Goal: Information Seeking & Learning: Find specific page/section

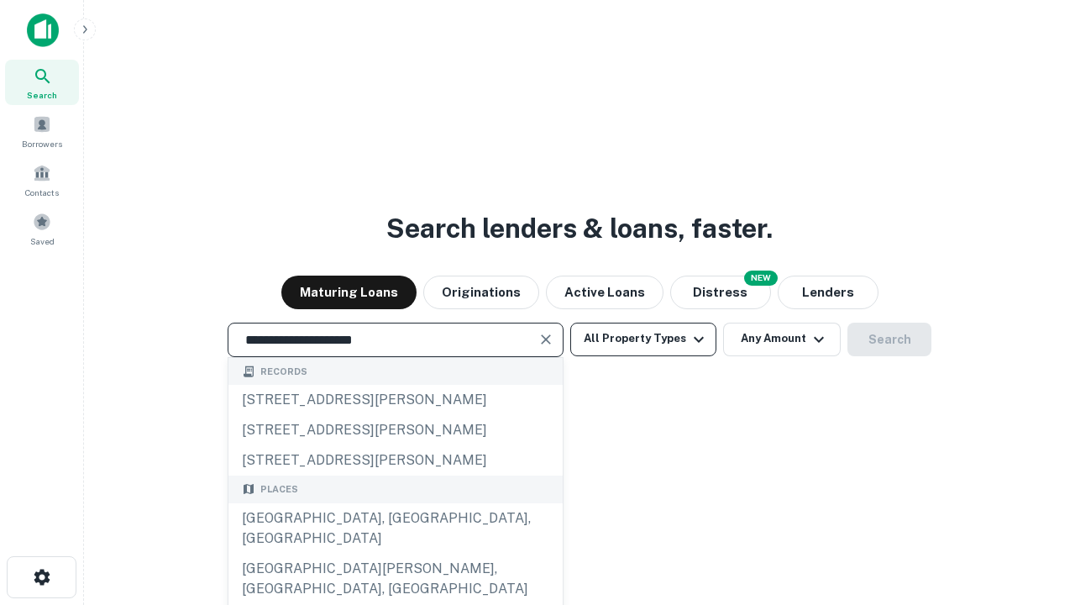
click at [395, 554] on div "[GEOGRAPHIC_DATA], [GEOGRAPHIC_DATA], [GEOGRAPHIC_DATA]" at bounding box center [395, 528] width 334 height 50
click at [643, 338] on button "All Property Types" at bounding box center [643, 340] width 146 height 34
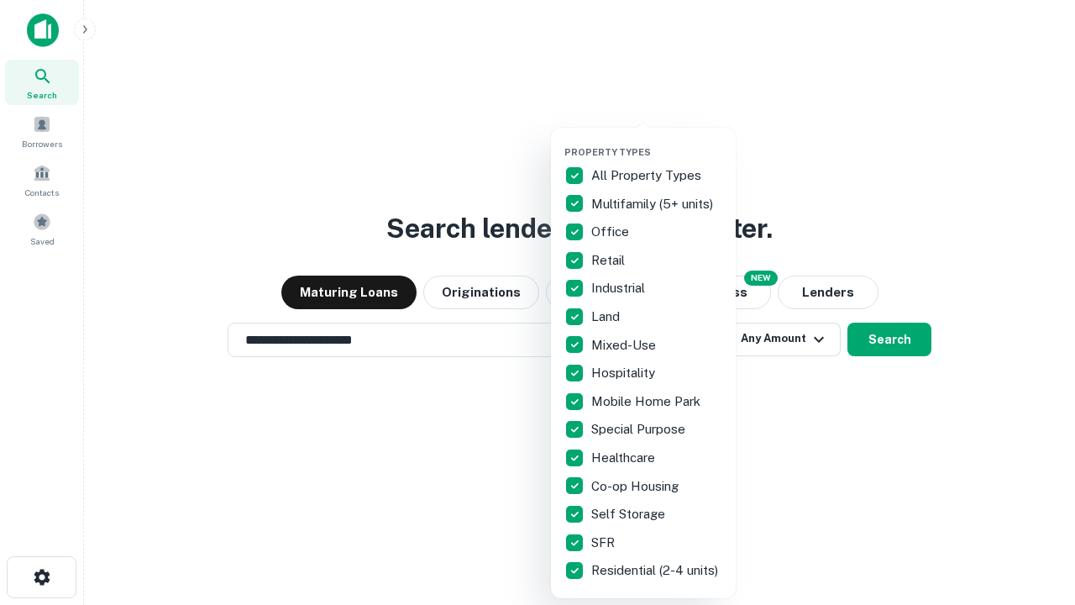
type input "**********"
click at [657, 141] on button "button" at bounding box center [656, 141] width 185 height 1
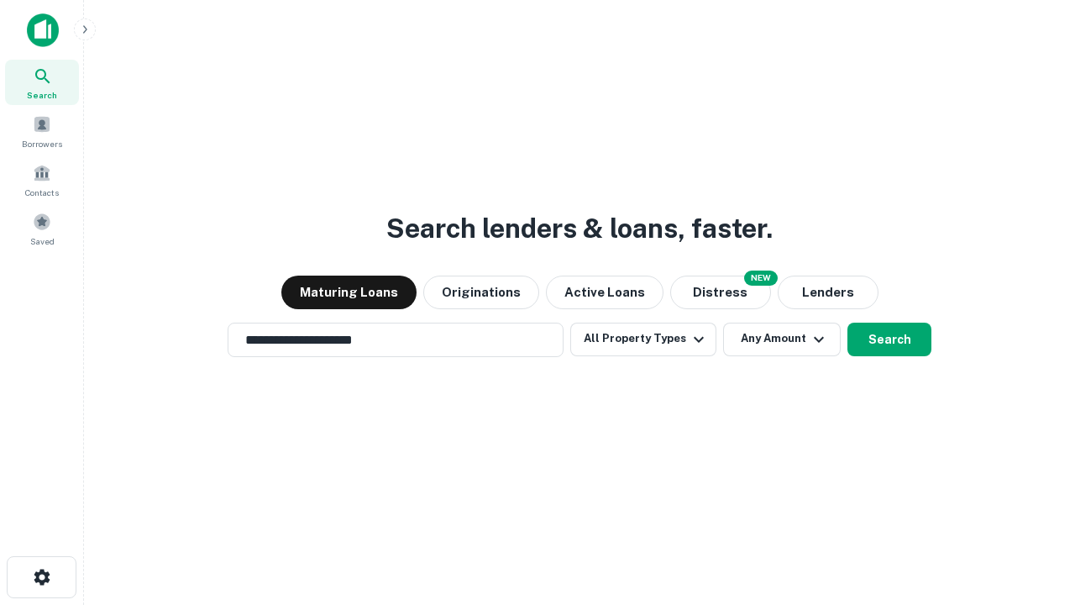
scroll to position [10, 202]
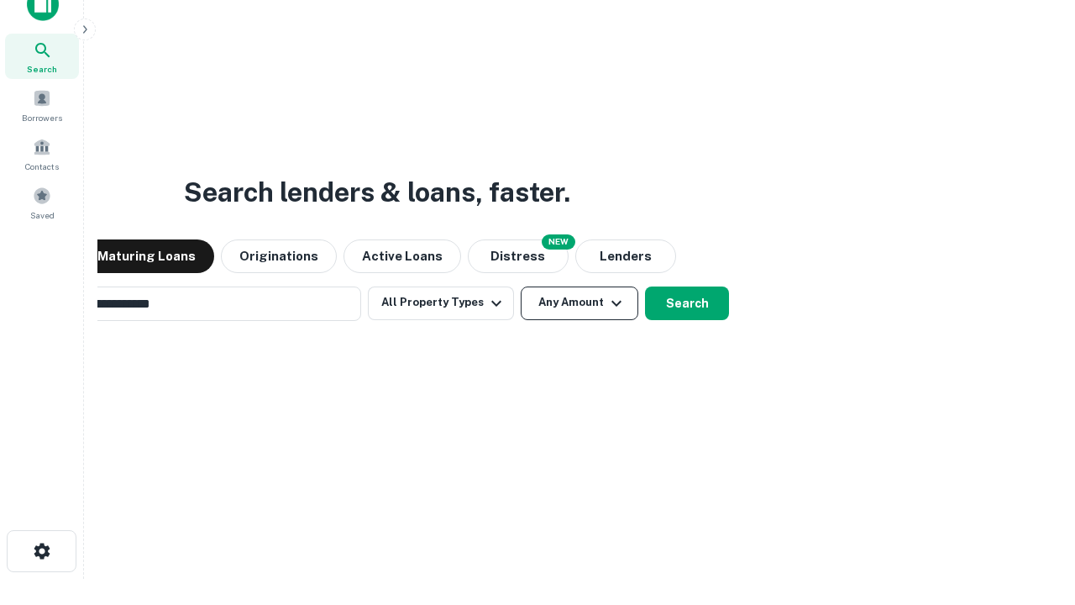
click at [521, 286] on button "Any Amount" at bounding box center [580, 303] width 118 height 34
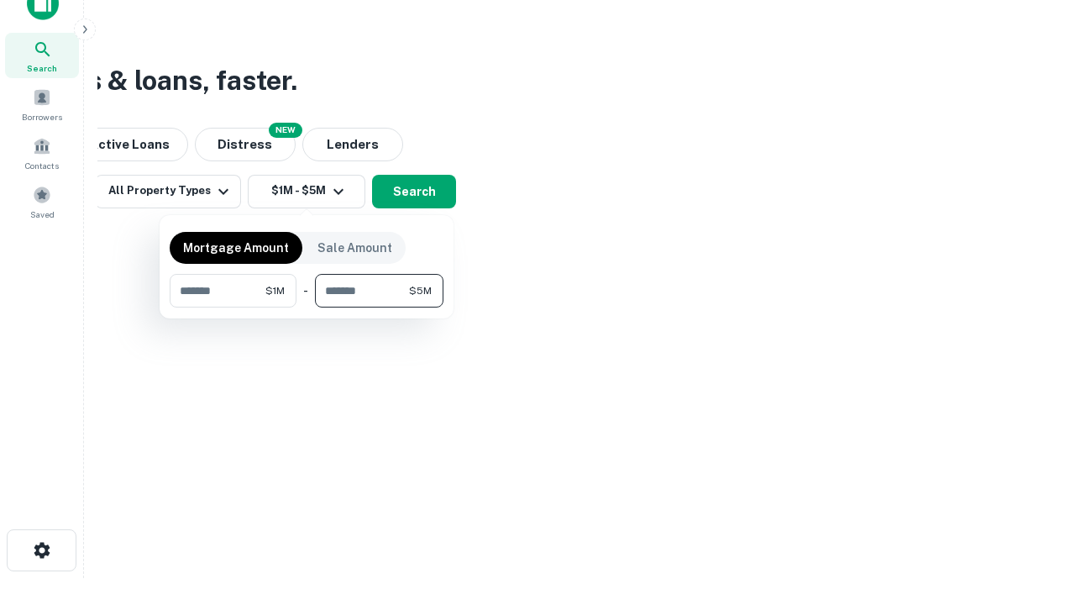
type input "*******"
click at [307, 307] on button "button" at bounding box center [307, 307] width 274 height 1
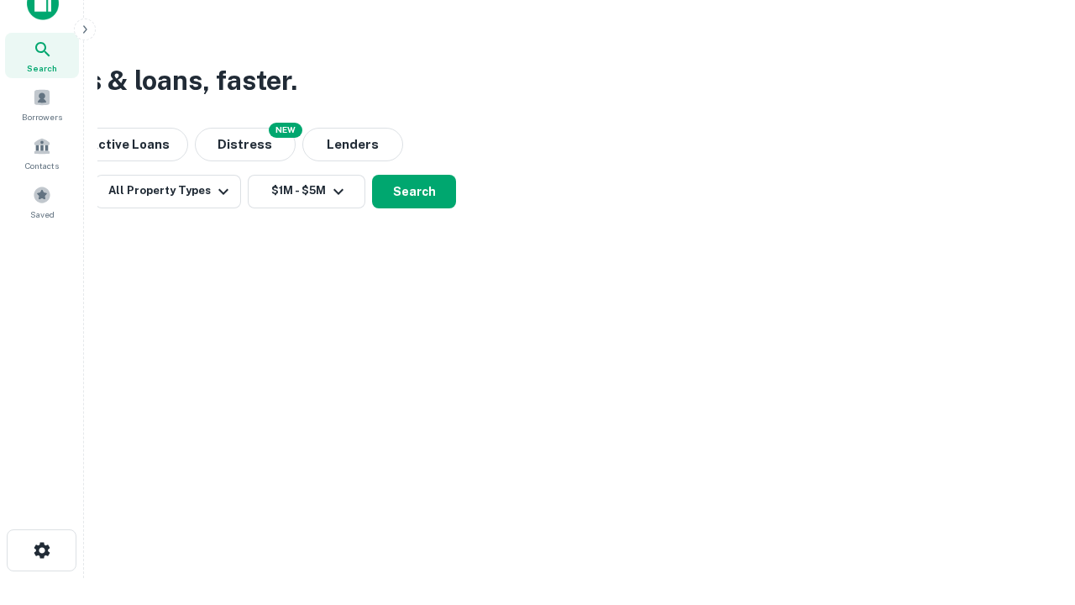
scroll to position [10, 310]
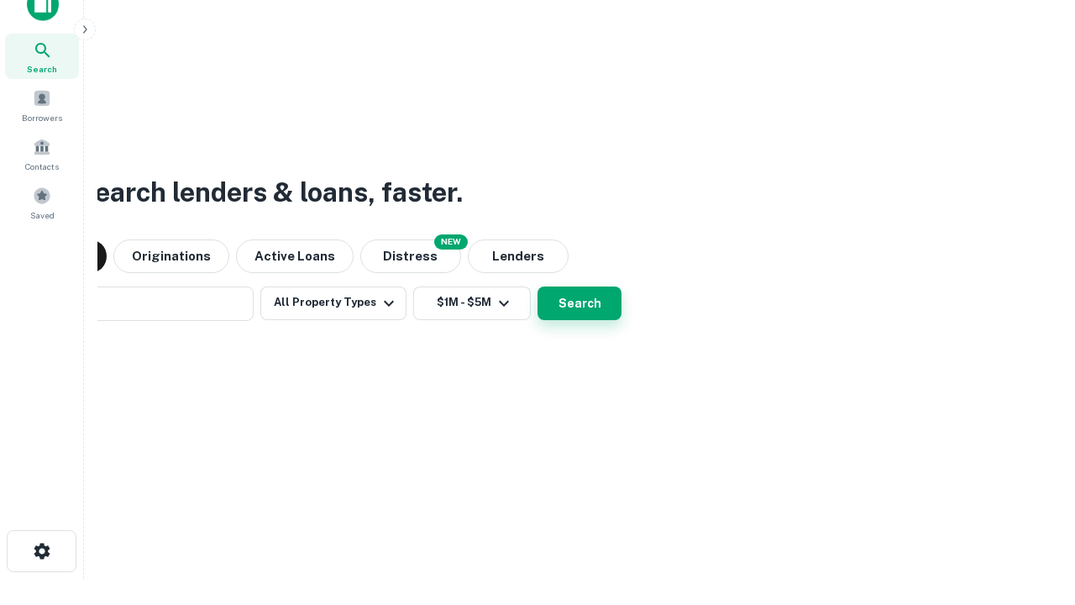
click at [538, 286] on button "Search" at bounding box center [580, 303] width 84 height 34
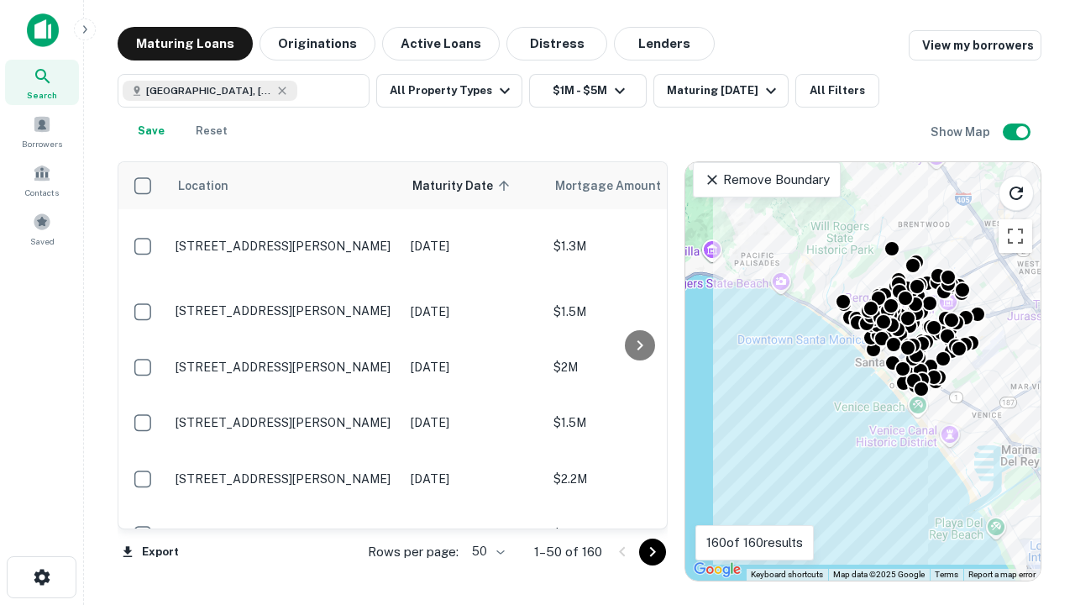
click at [485, 551] on body "Search Borrowers Contacts Saved Maturing Loans Originations Active Loans Distre…" at bounding box center [537, 302] width 1075 height 605
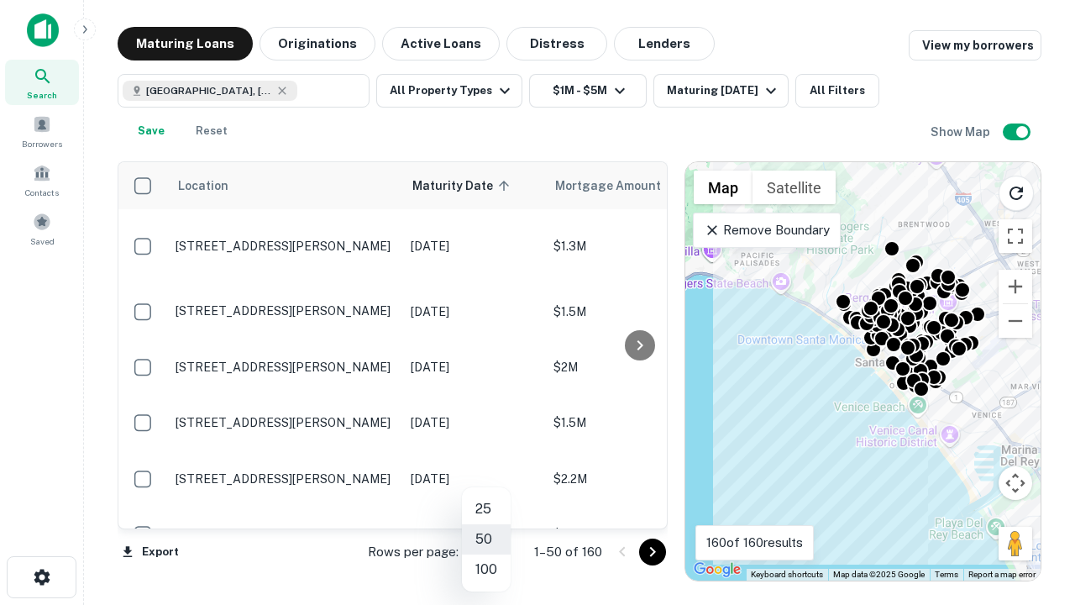
click at [486, 509] on li "25" at bounding box center [486, 509] width 49 height 30
